Goal: Task Accomplishment & Management: Manage account settings

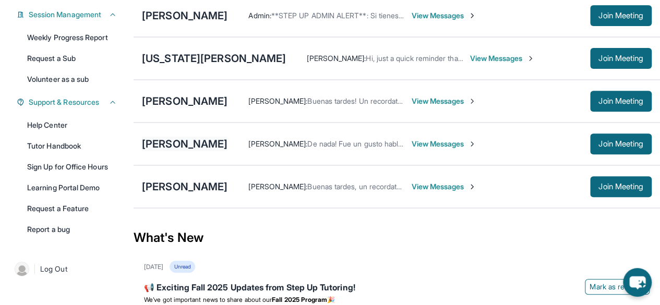
scroll to position [160, 0]
click at [204, 147] on div "[PERSON_NAME]" at bounding box center [185, 144] width 86 height 15
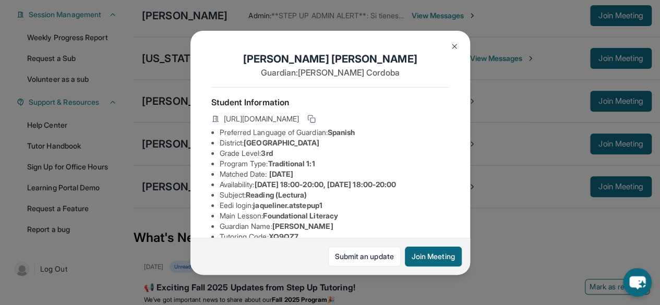
click at [451, 47] on img at bounding box center [454, 46] width 8 height 8
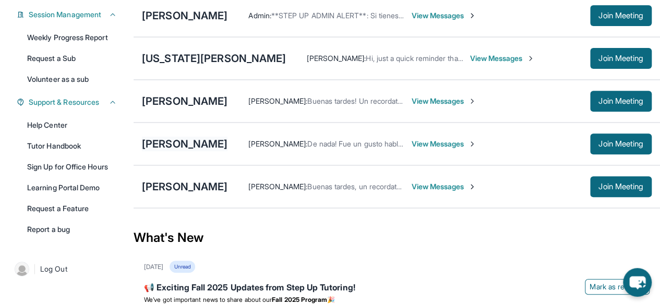
click at [186, 150] on div "[PERSON_NAME]" at bounding box center [185, 144] width 86 height 15
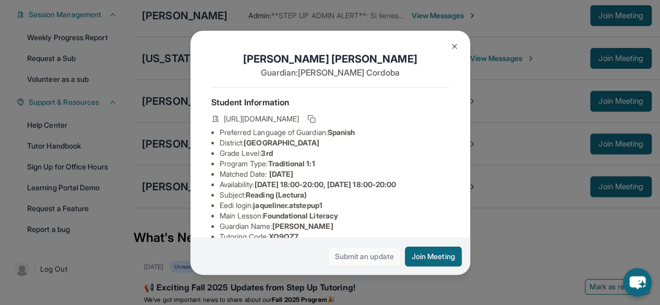
click at [350, 248] on link "Submit an update" at bounding box center [364, 257] width 72 height 20
click at [459, 45] on button at bounding box center [454, 46] width 21 height 21
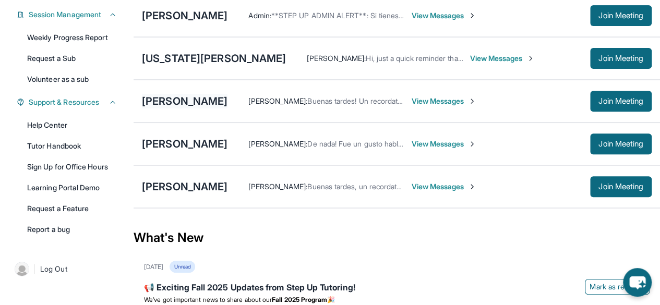
click at [210, 104] on div "[PERSON_NAME]" at bounding box center [185, 101] width 86 height 15
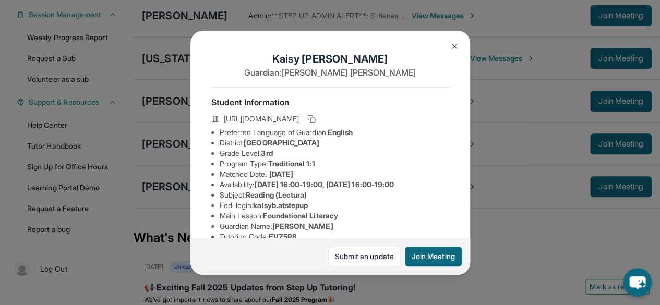
click at [452, 44] on img at bounding box center [454, 46] width 8 height 8
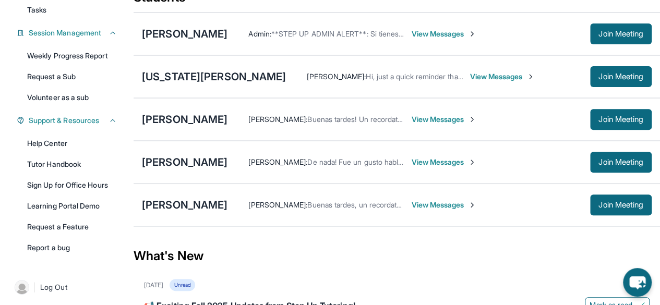
scroll to position [134, 0]
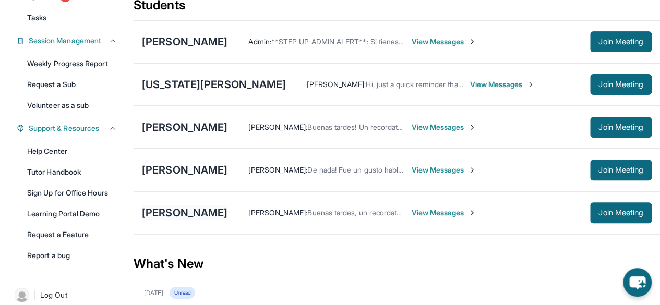
click at [220, 220] on div "[PERSON_NAME]" at bounding box center [185, 212] width 86 height 15
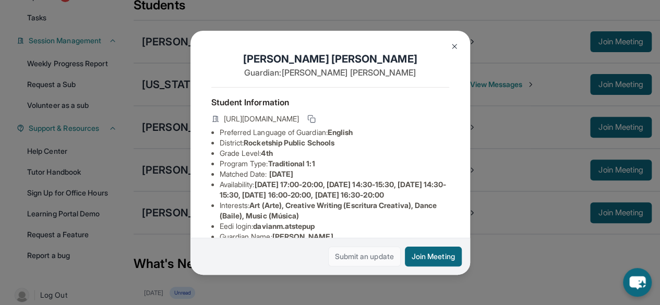
click at [367, 258] on link "Submit an update" at bounding box center [364, 257] width 72 height 20
